Goal: Transaction & Acquisition: Purchase product/service

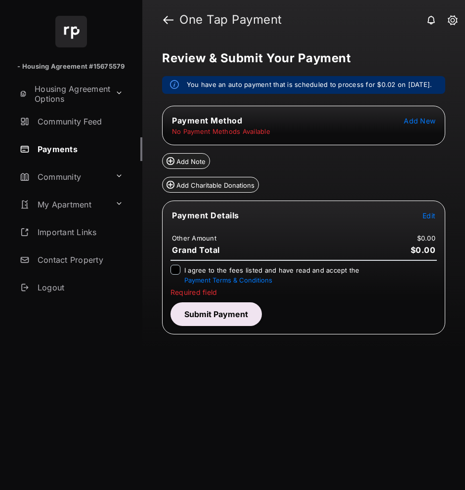
click at [229, 326] on button "Submit Payment" at bounding box center [215, 314] width 91 height 24
click at [223, 319] on button "Submit Payment" at bounding box center [215, 314] width 91 height 24
click at [232, 21] on strong "One Tap Payment" at bounding box center [314, 20] width 270 height 12
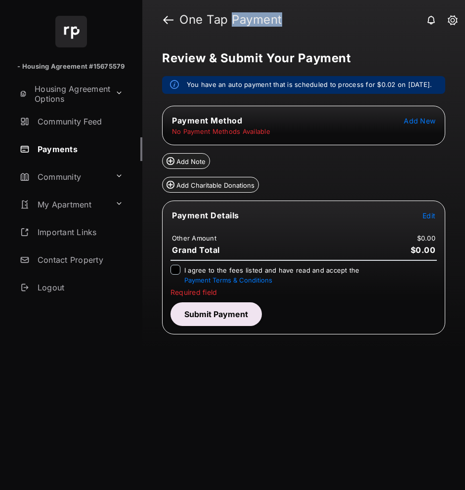
click at [223, 323] on button "Submit Payment" at bounding box center [215, 314] width 91 height 24
click at [167, 18] on link at bounding box center [168, 20] width 10 height 24
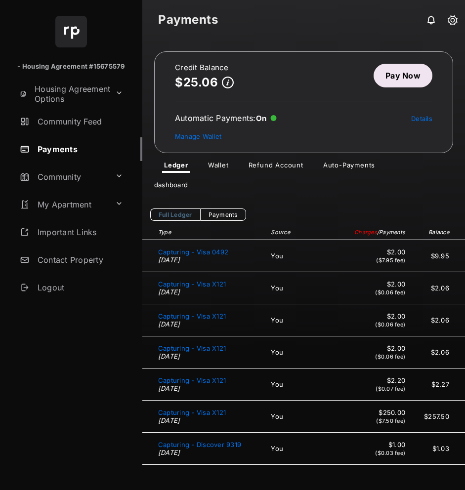
click at [411, 69] on link "Pay Now" at bounding box center [403, 76] width 59 height 24
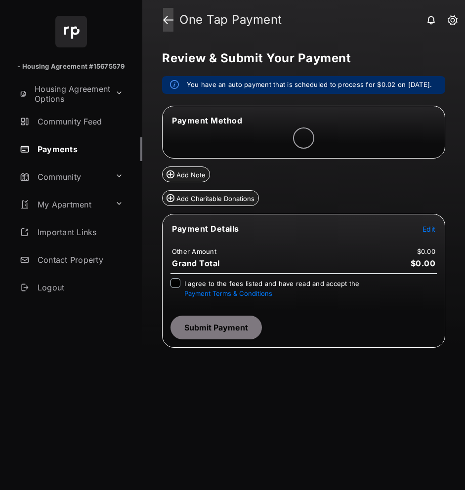
click at [168, 17] on link at bounding box center [168, 20] width 10 height 24
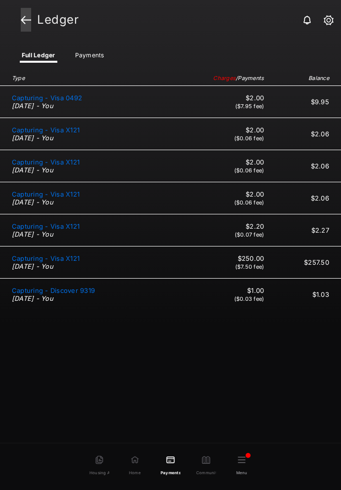
click at [25, 16] on link at bounding box center [26, 20] width 10 height 24
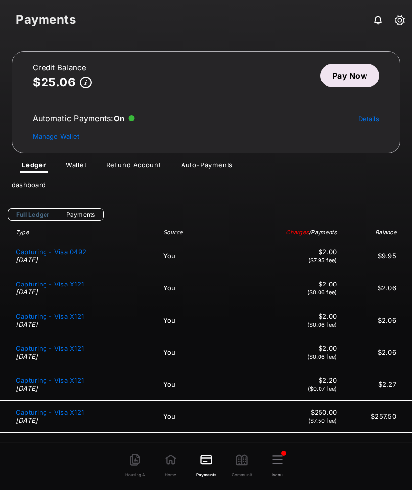
click at [45, 19] on strong "Payments" at bounding box center [206, 20] width 380 height 12
click at [352, 187] on div "dashboard" at bounding box center [206, 185] width 412 height 24
click at [346, 185] on div "dashboard" at bounding box center [206, 185] width 412 height 24
click at [52, 23] on strong "Payments" at bounding box center [206, 20] width 380 height 12
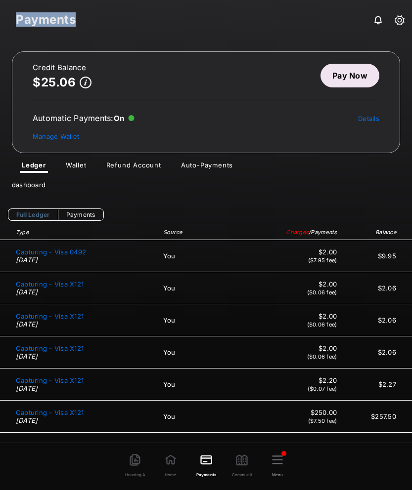
click at [52, 23] on strong "Payments" at bounding box center [206, 20] width 380 height 12
click at [345, 72] on link "Pay Now" at bounding box center [349, 76] width 59 height 24
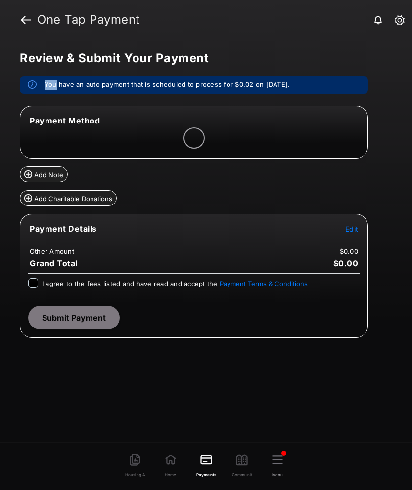
click at [345, 72] on div "Review & Submit Your Payment You have an auto payment that is scheduled to proc…" at bounding box center [206, 243] width 412 height 406
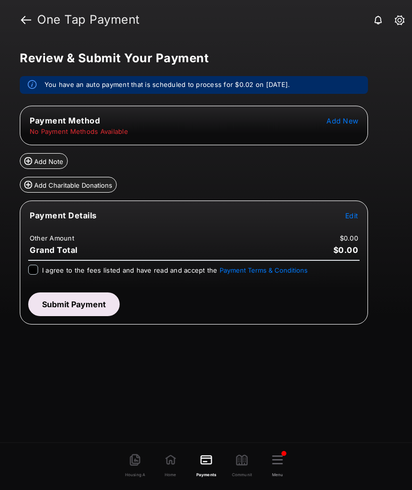
click at [80, 20] on strong "One Tap Payment" at bounding box center [216, 20] width 359 height 12
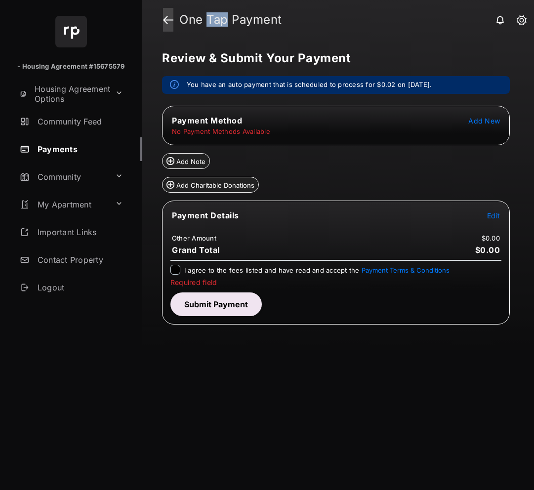
click at [167, 20] on link at bounding box center [168, 20] width 10 height 24
